Goal: Information Seeking & Learning: Learn about a topic

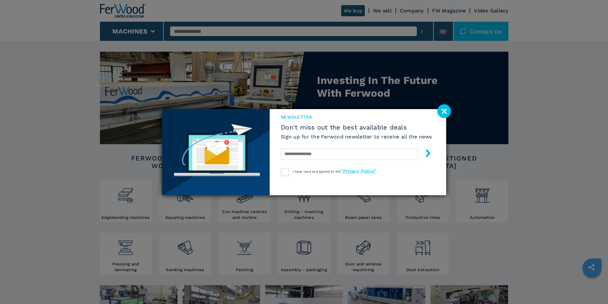
click at [450, 116] on image at bounding box center [444, 111] width 14 height 14
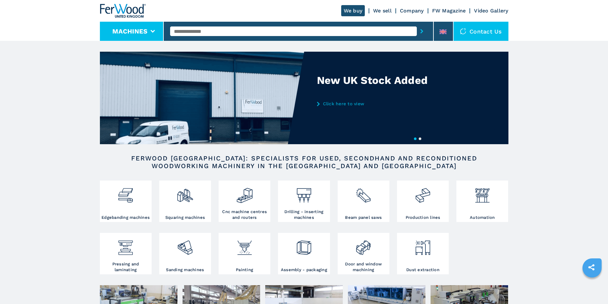
click at [147, 31] on button "Machines" at bounding box center [129, 31] width 35 height 8
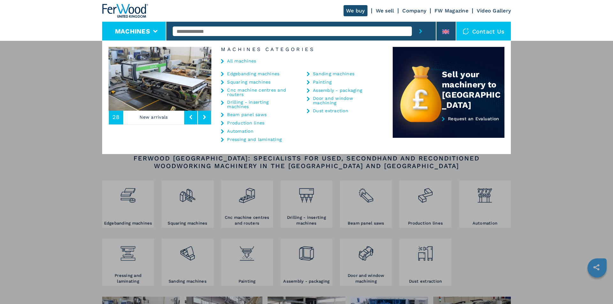
click at [245, 73] on link "Edgebanding machines" at bounding box center [253, 74] width 52 height 4
click at [254, 73] on link "Edgebanding machines" at bounding box center [253, 74] width 52 height 4
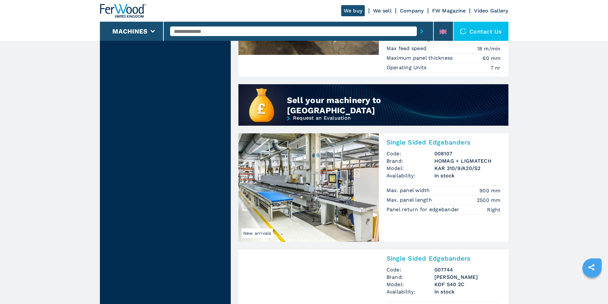
scroll to position [639, 0]
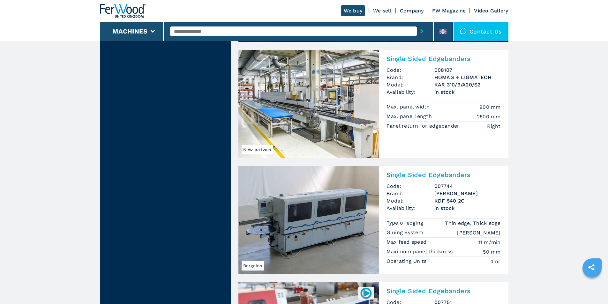
click at [309, 127] on img at bounding box center [308, 104] width 140 height 109
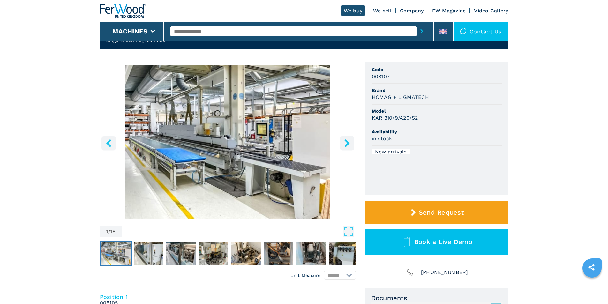
scroll to position [32, 0]
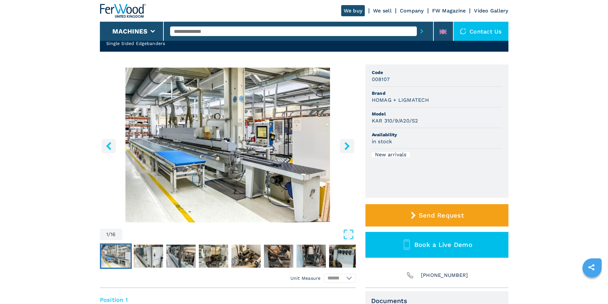
click at [349, 148] on icon "right-button" at bounding box center [347, 146] width 8 height 8
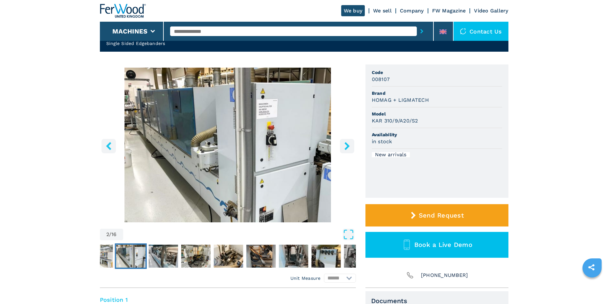
click at [349, 148] on icon "right-button" at bounding box center [347, 146] width 8 height 8
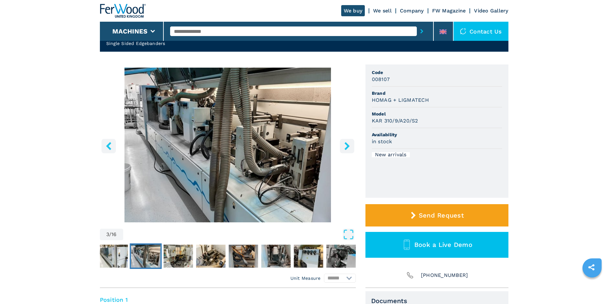
click at [349, 148] on icon "right-button" at bounding box center [347, 146] width 8 height 8
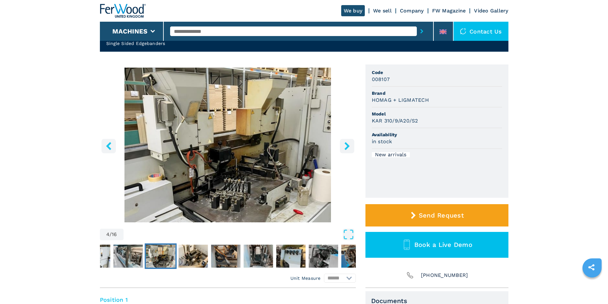
click at [349, 148] on icon "right-button" at bounding box center [347, 146] width 8 height 8
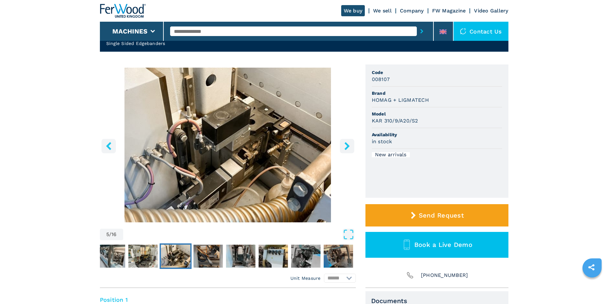
click at [349, 148] on icon "right-button" at bounding box center [347, 146] width 8 height 8
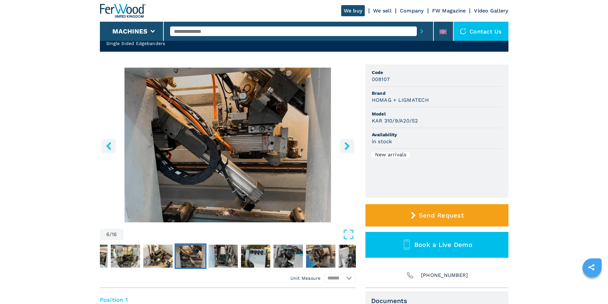
click at [349, 148] on icon "right-button" at bounding box center [347, 146] width 8 height 8
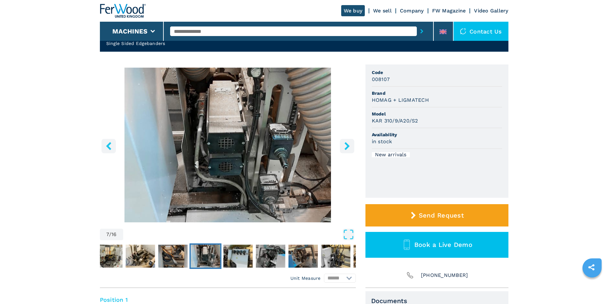
click at [349, 148] on icon "right-button" at bounding box center [347, 146] width 8 height 8
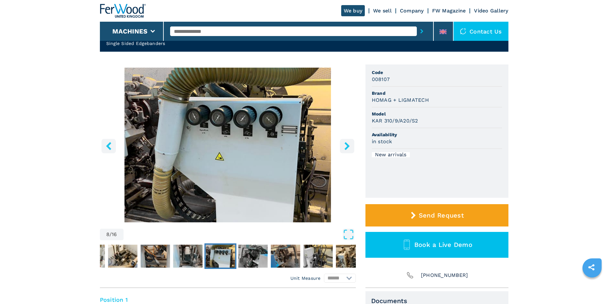
click at [349, 148] on icon "right-button" at bounding box center [347, 146] width 8 height 8
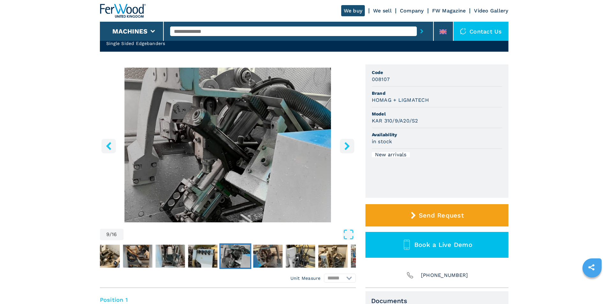
click at [349, 148] on icon "right-button" at bounding box center [347, 146] width 8 height 8
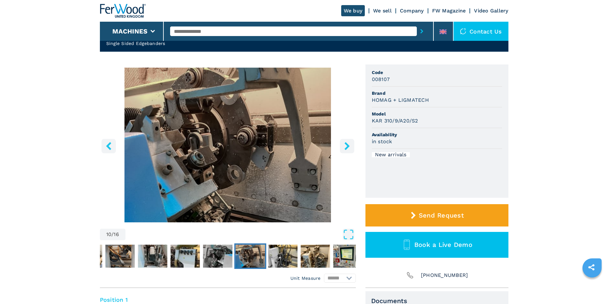
click at [349, 148] on icon "right-button" at bounding box center [347, 146] width 8 height 8
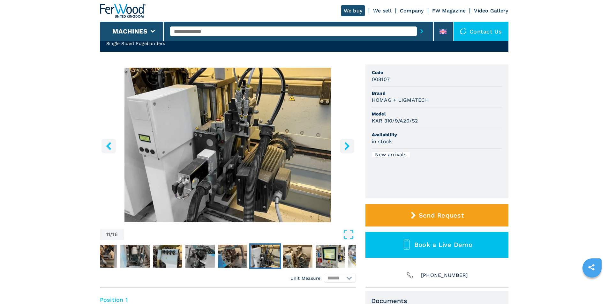
click at [349, 148] on icon "right-button" at bounding box center [347, 146] width 8 height 8
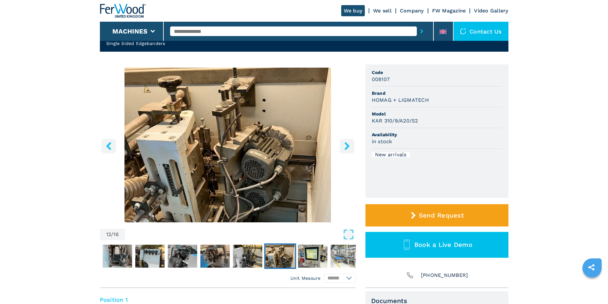
click at [349, 148] on icon "right-button" at bounding box center [347, 146] width 8 height 8
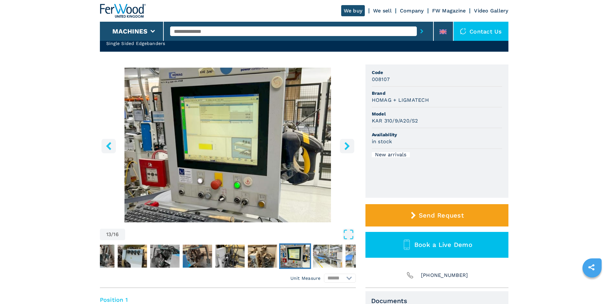
click at [349, 148] on icon "right-button" at bounding box center [347, 146] width 8 height 8
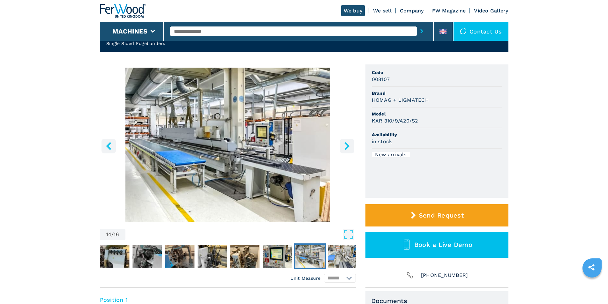
click at [349, 148] on icon "right-button" at bounding box center [347, 146] width 8 height 8
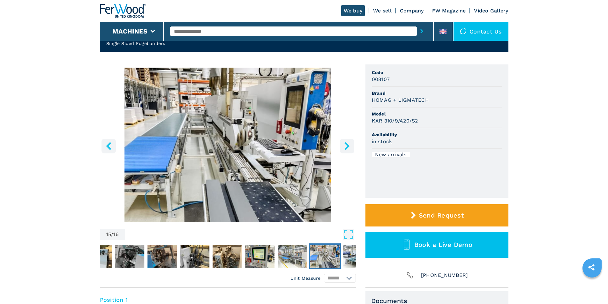
click at [348, 148] on icon "right-button" at bounding box center [347, 146] width 8 height 8
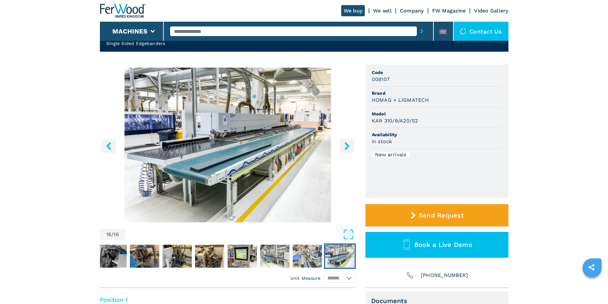
click at [348, 147] on icon "right-button" at bounding box center [346, 146] width 5 height 8
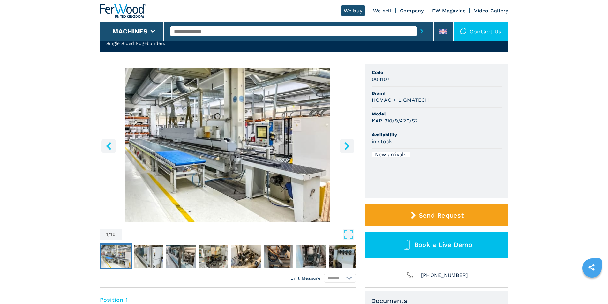
click at [348, 147] on icon "right-button" at bounding box center [346, 146] width 5 height 8
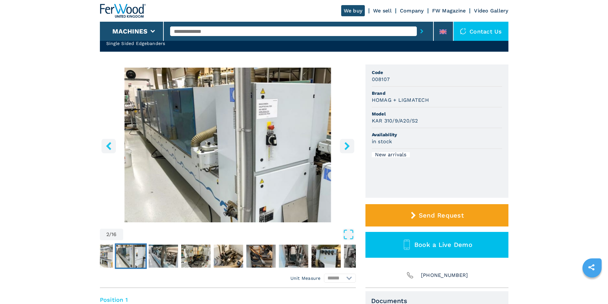
click at [349, 148] on icon "right-button" at bounding box center [347, 146] width 8 height 8
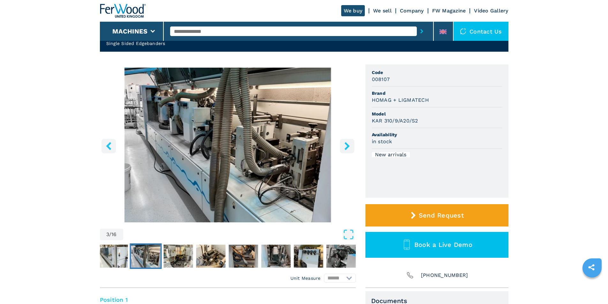
click at [349, 148] on icon "right-button" at bounding box center [347, 146] width 8 height 8
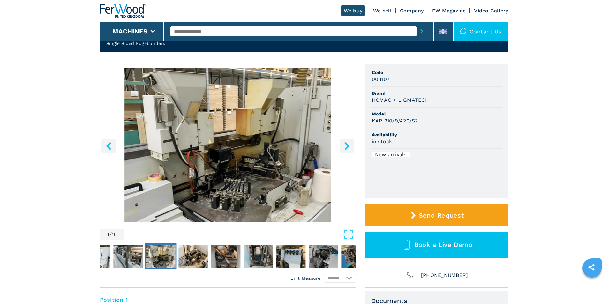
click at [349, 149] on icon "right-button" at bounding box center [347, 146] width 8 height 8
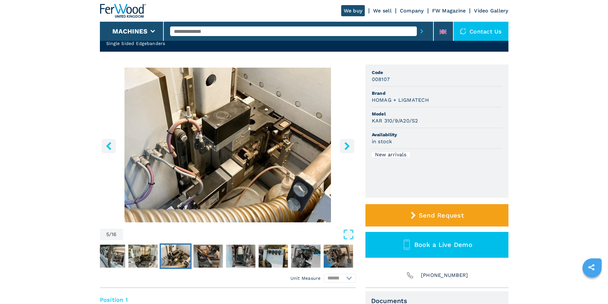
click at [349, 149] on icon "right-button" at bounding box center [347, 146] width 8 height 8
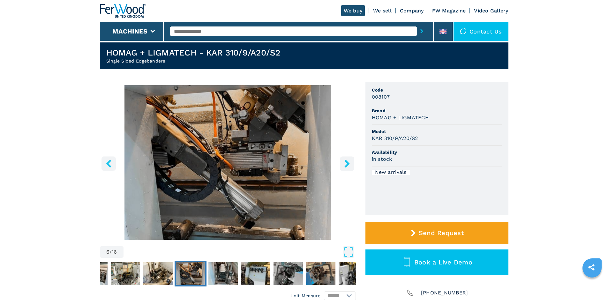
scroll to position [0, 0]
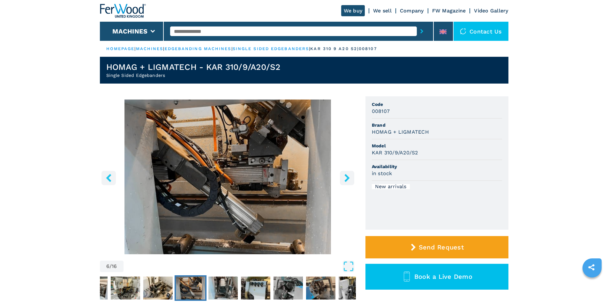
click at [352, 181] on button "right-button" at bounding box center [347, 178] width 14 height 14
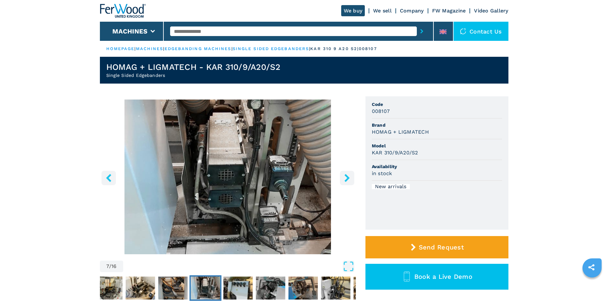
click at [352, 181] on button "right-button" at bounding box center [347, 178] width 14 height 14
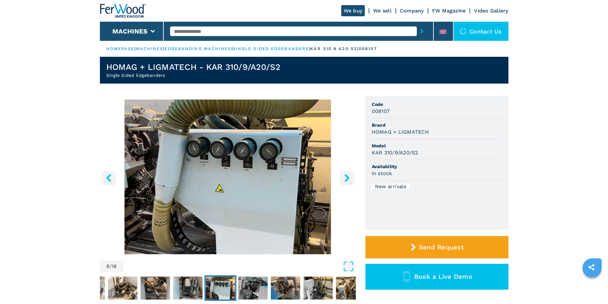
click at [352, 181] on button "right-button" at bounding box center [347, 178] width 14 height 14
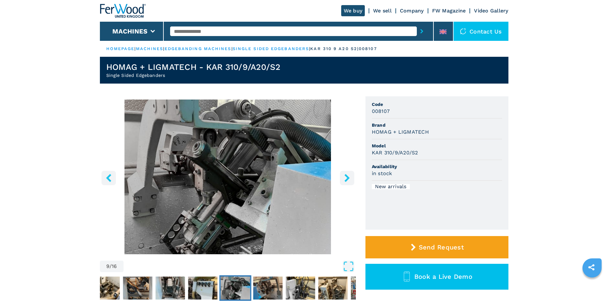
click at [351, 181] on button "right-button" at bounding box center [347, 178] width 14 height 14
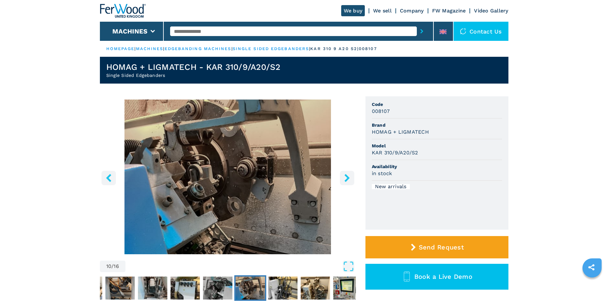
click at [351, 181] on button "right-button" at bounding box center [347, 178] width 14 height 14
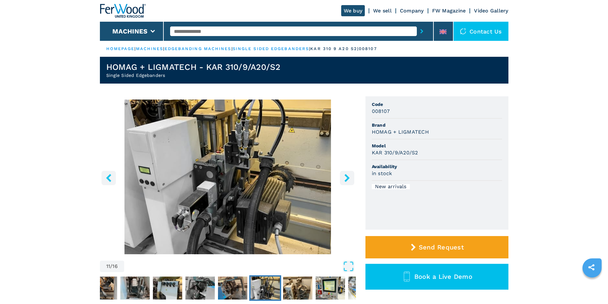
click at [351, 181] on button "right-button" at bounding box center [347, 178] width 14 height 14
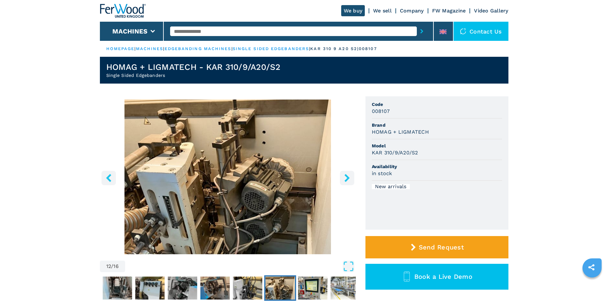
click at [351, 181] on button "right-button" at bounding box center [347, 178] width 14 height 14
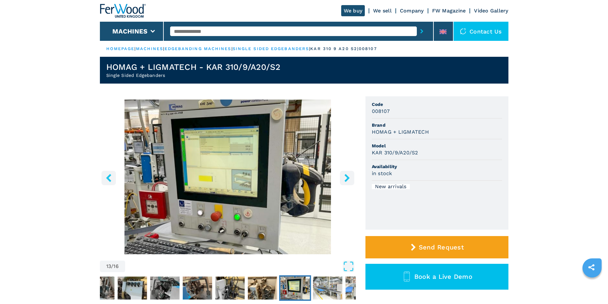
click at [351, 181] on button "right-button" at bounding box center [347, 178] width 14 height 14
click at [344, 179] on icon "right-button" at bounding box center [347, 178] width 8 height 8
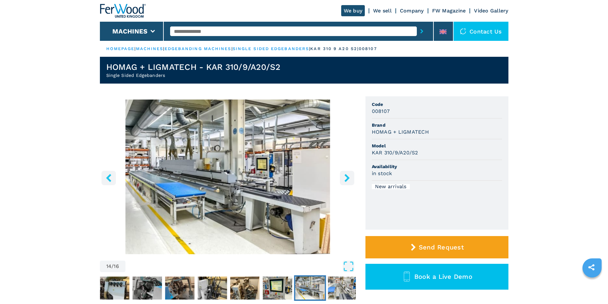
click at [344, 179] on icon "right-button" at bounding box center [347, 178] width 8 height 8
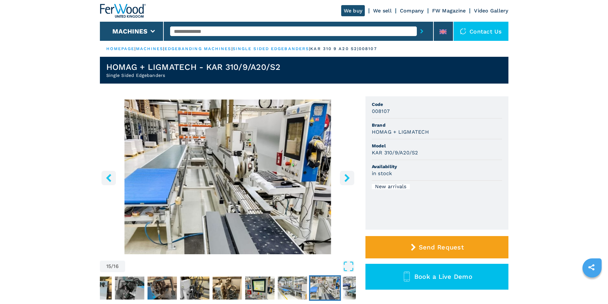
click at [344, 178] on icon "right-button" at bounding box center [347, 178] width 8 height 8
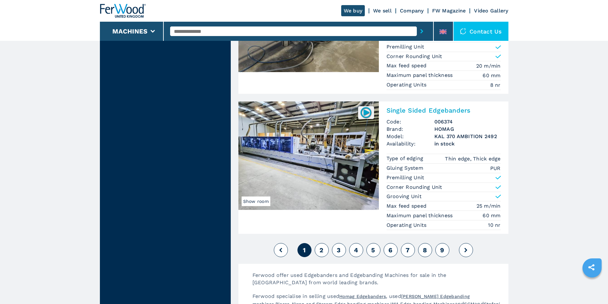
scroll to position [1500, 0]
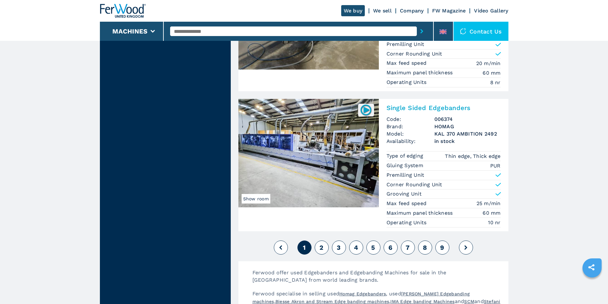
click at [294, 159] on img at bounding box center [308, 153] width 140 height 109
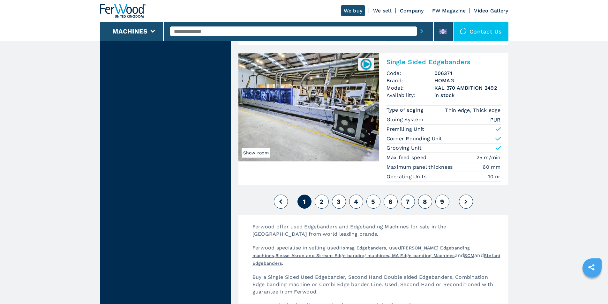
scroll to position [1628, 0]
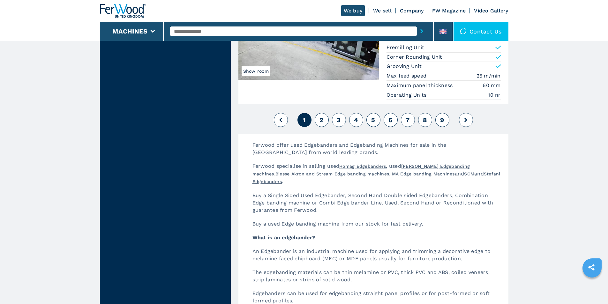
click at [323, 122] on span "2" at bounding box center [322, 120] width 4 height 8
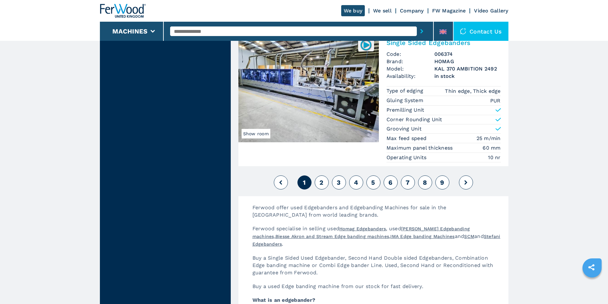
scroll to position [1564, 0]
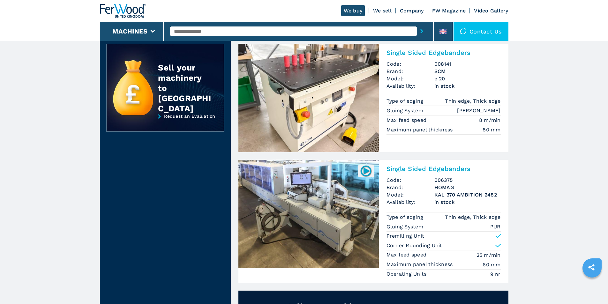
scroll to position [383, 0]
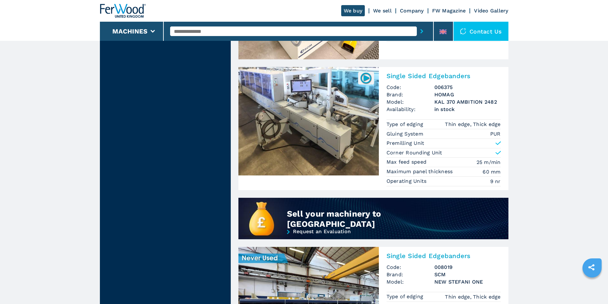
click at [369, 78] on img at bounding box center [366, 78] width 12 height 12
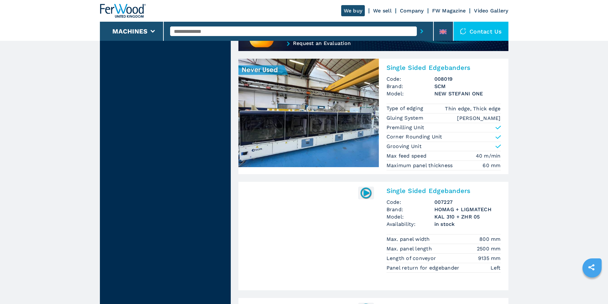
scroll to position [575, 0]
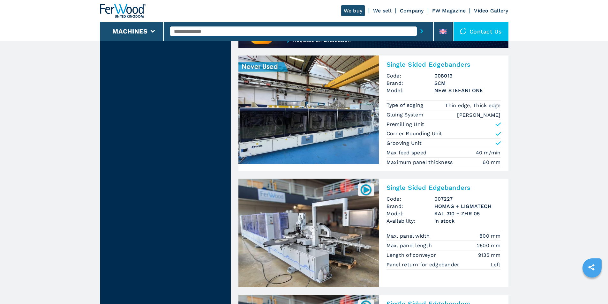
click at [369, 190] on img at bounding box center [366, 190] width 12 height 12
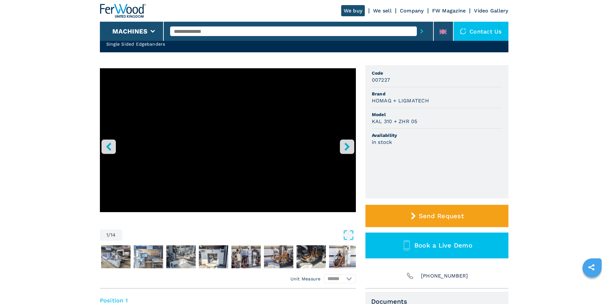
scroll to position [180, 0]
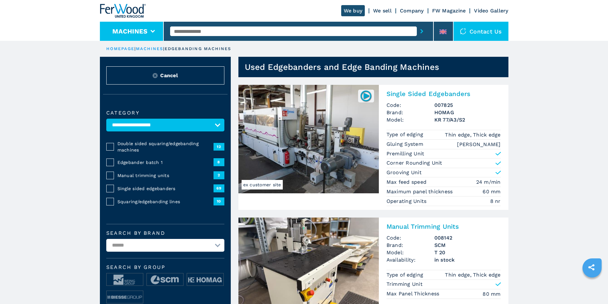
click at [122, 28] on button "Machines" at bounding box center [129, 31] width 35 height 8
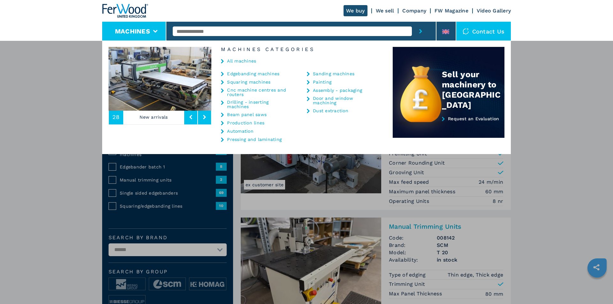
click at [240, 122] on link "Production lines" at bounding box center [245, 123] width 37 height 4
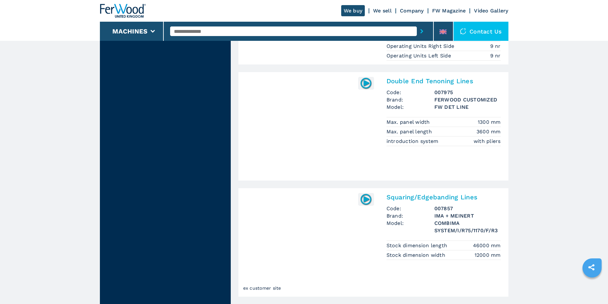
scroll to position [1373, 0]
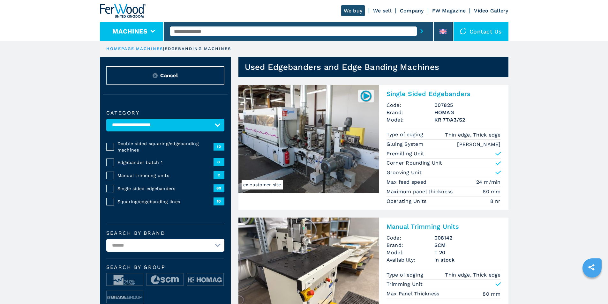
click at [120, 28] on button "Machines" at bounding box center [129, 31] width 35 height 8
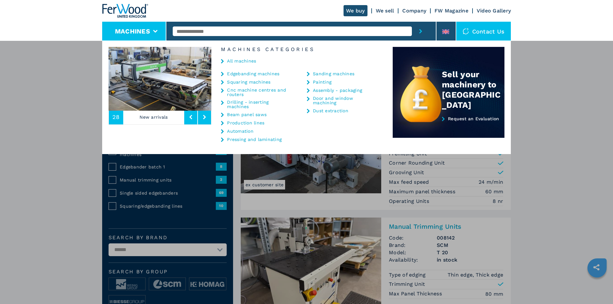
click at [256, 101] on link "Drilling - inserting machines" at bounding box center [259, 104] width 64 height 9
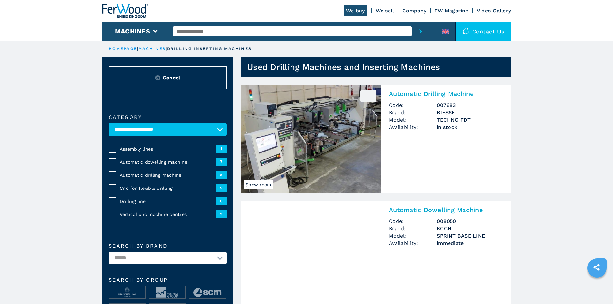
select select "**********"
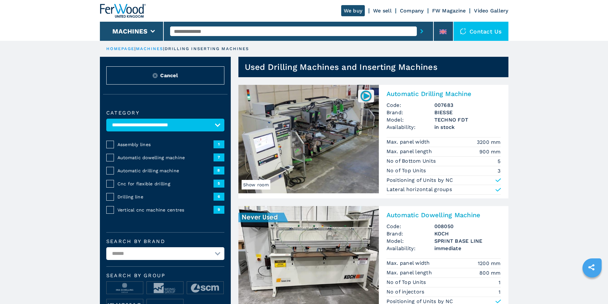
click at [136, 15] on img at bounding box center [123, 11] width 46 height 14
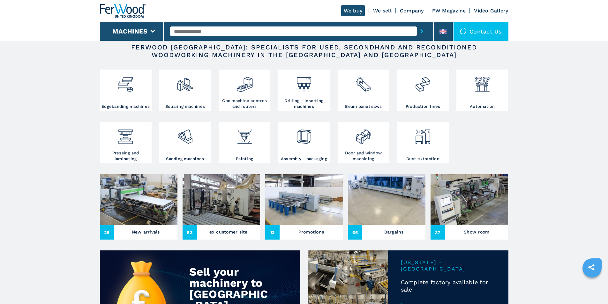
scroll to position [96, 0]
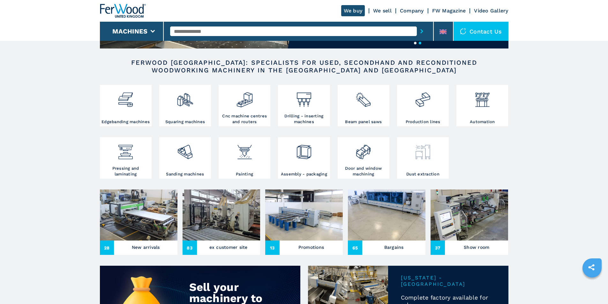
click at [416, 170] on div at bounding box center [423, 155] width 49 height 33
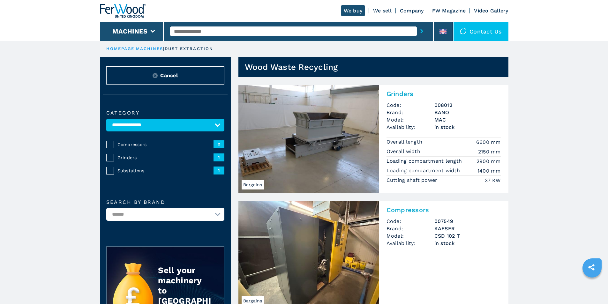
click at [314, 139] on img at bounding box center [308, 139] width 140 height 109
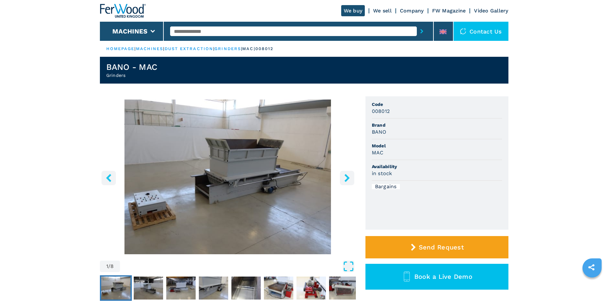
click at [344, 262] on icon "Open Fullscreen" at bounding box center [348, 266] width 9 height 9
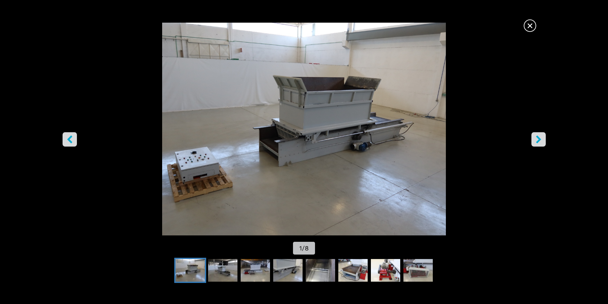
click at [541, 141] on icon "right-button" at bounding box center [539, 139] width 8 height 8
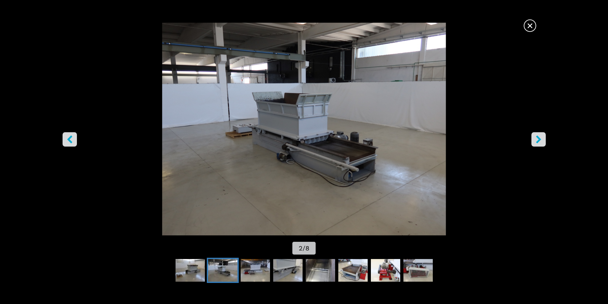
click at [541, 141] on icon "right-button" at bounding box center [539, 139] width 8 height 8
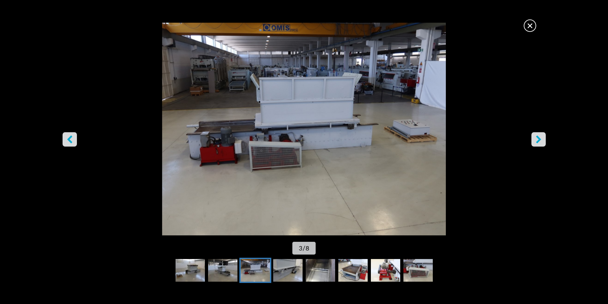
click at [541, 141] on icon "right-button" at bounding box center [539, 139] width 8 height 8
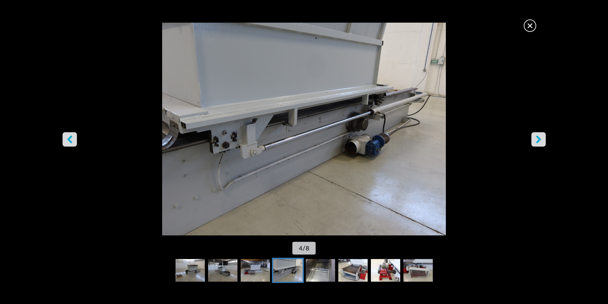
click at [541, 141] on icon "right-button" at bounding box center [539, 139] width 8 height 8
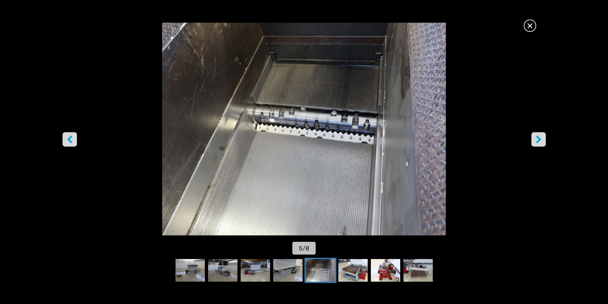
click at [541, 141] on icon "right-button" at bounding box center [539, 139] width 8 height 8
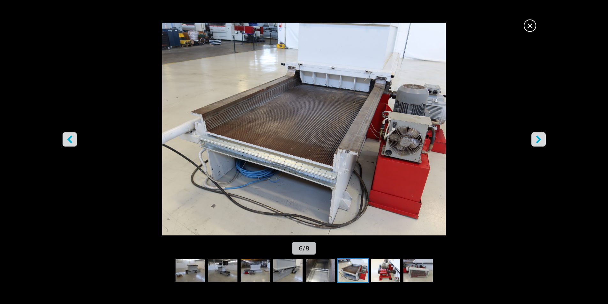
click at [541, 141] on icon "right-button" at bounding box center [539, 139] width 8 height 8
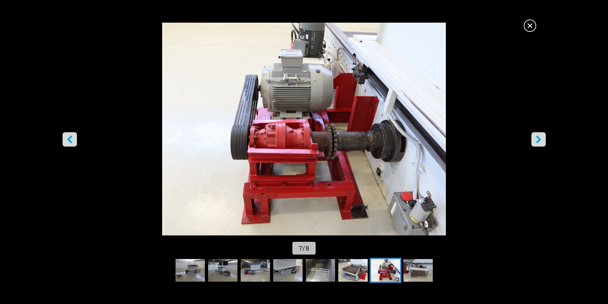
click at [541, 141] on icon "right-button" at bounding box center [539, 139] width 8 height 8
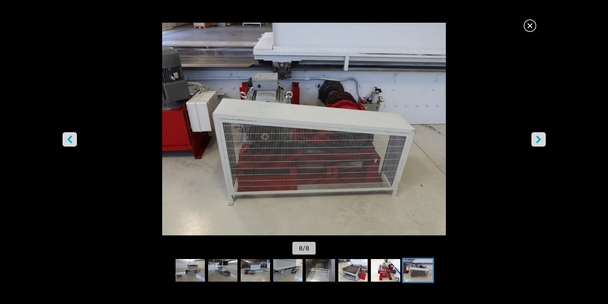
click at [541, 141] on icon "right-button" at bounding box center [539, 139] width 8 height 8
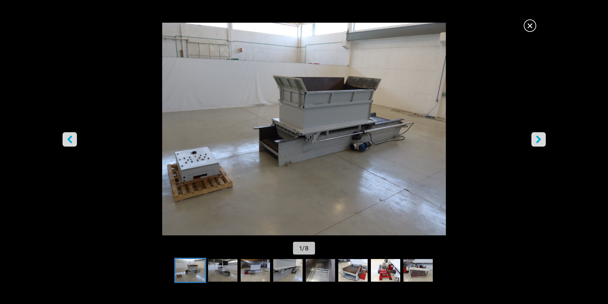
click at [541, 141] on icon "right-button" at bounding box center [539, 139] width 8 height 8
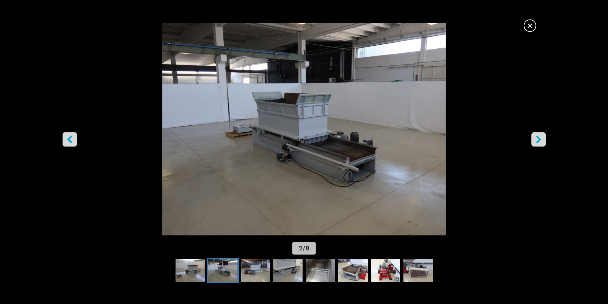
click at [541, 141] on icon "right-button" at bounding box center [539, 139] width 8 height 8
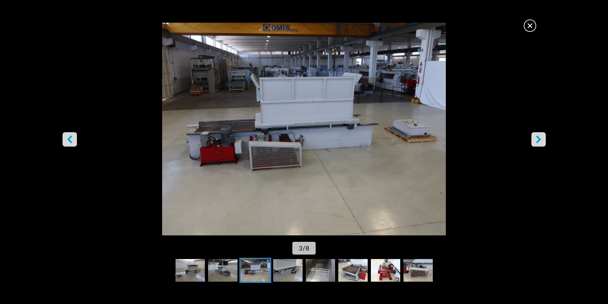
click at [541, 141] on icon "right-button" at bounding box center [539, 139] width 8 height 8
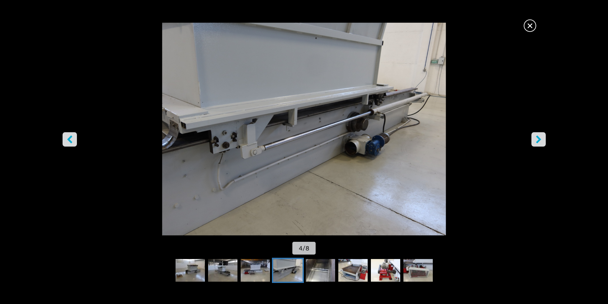
click at [541, 141] on icon "right-button" at bounding box center [539, 139] width 8 height 8
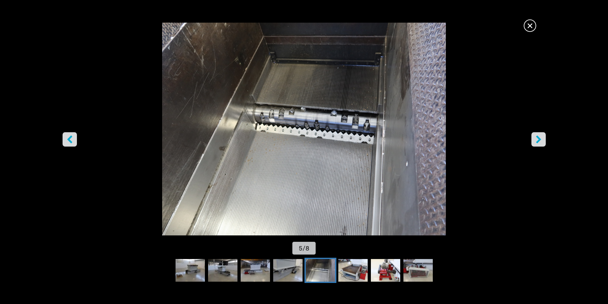
click at [541, 142] on icon "right-button" at bounding box center [539, 139] width 8 height 8
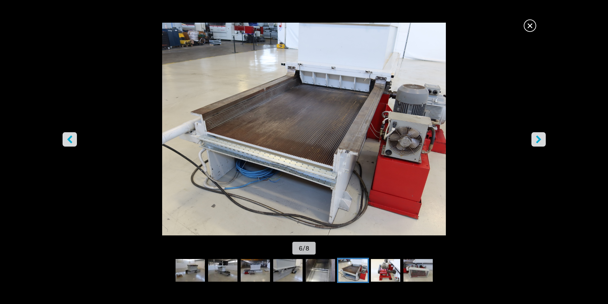
click at [540, 143] on icon "right-button" at bounding box center [539, 139] width 8 height 8
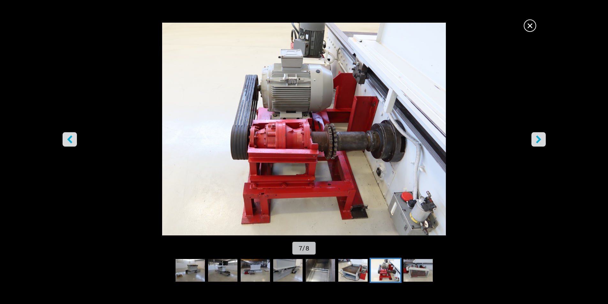
click at [540, 144] on button "right-button" at bounding box center [539, 139] width 14 height 14
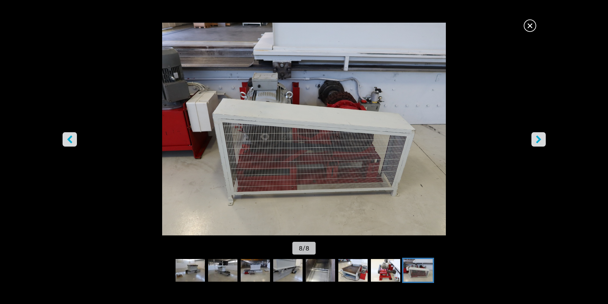
click at [540, 144] on button "right-button" at bounding box center [539, 139] width 14 height 14
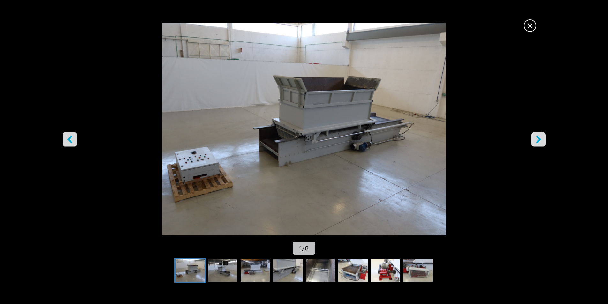
click at [540, 144] on button "right-button" at bounding box center [539, 139] width 14 height 14
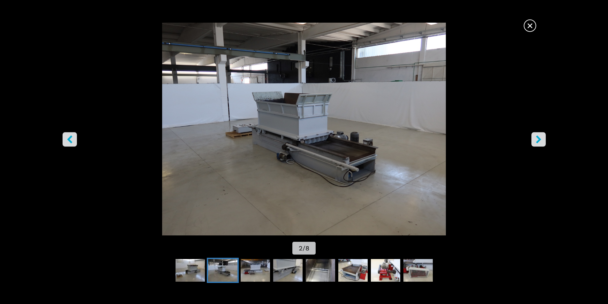
click at [541, 143] on icon "right-button" at bounding box center [539, 139] width 8 height 8
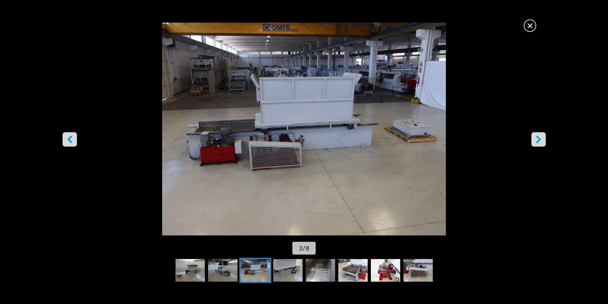
click at [541, 143] on icon "right-button" at bounding box center [539, 139] width 8 height 8
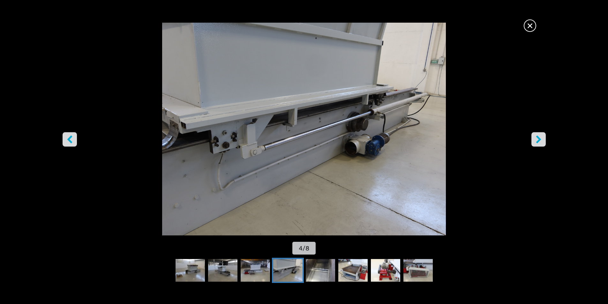
click at [541, 143] on icon "right-button" at bounding box center [539, 139] width 8 height 8
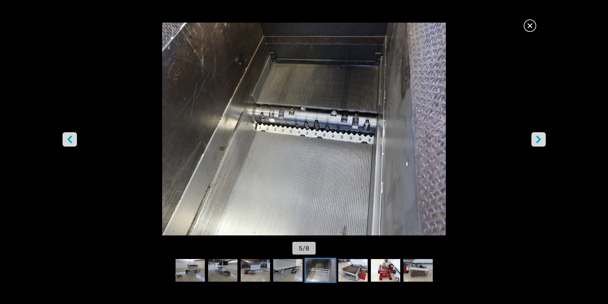
click at [541, 143] on icon "right-button" at bounding box center [539, 139] width 8 height 8
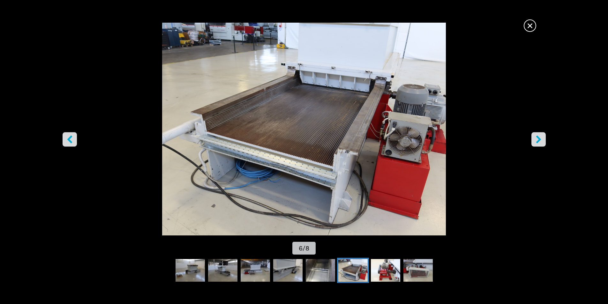
click at [541, 143] on icon "right-button" at bounding box center [539, 139] width 8 height 8
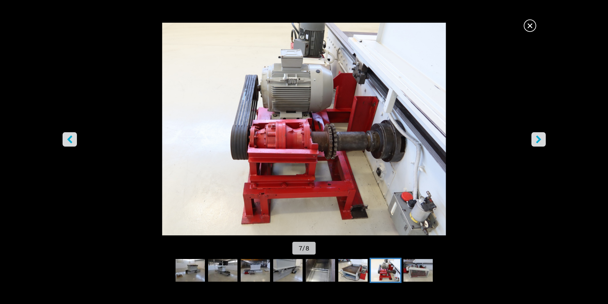
click at [531, 28] on span "×" at bounding box center [530, 24] width 11 height 11
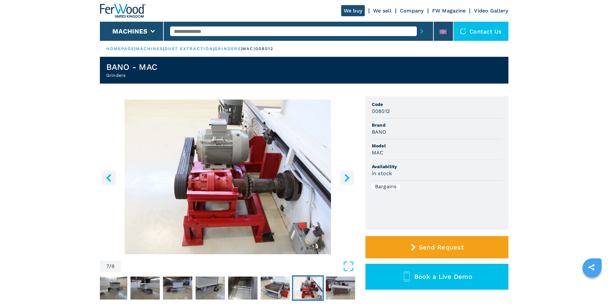
click at [229, 30] on input "text" at bounding box center [293, 31] width 247 height 10
type input "*"
type input "****"
